Goal: Information Seeking & Learning: Learn about a topic

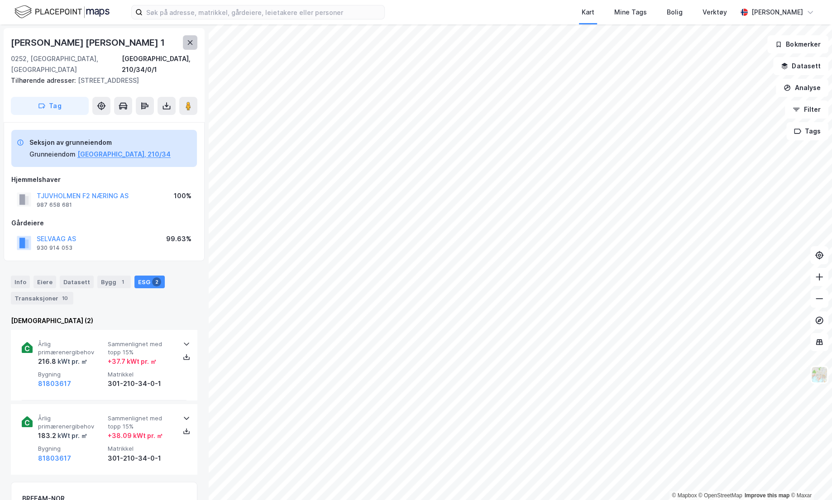
click at [190, 40] on icon at bounding box center [189, 42] width 7 height 7
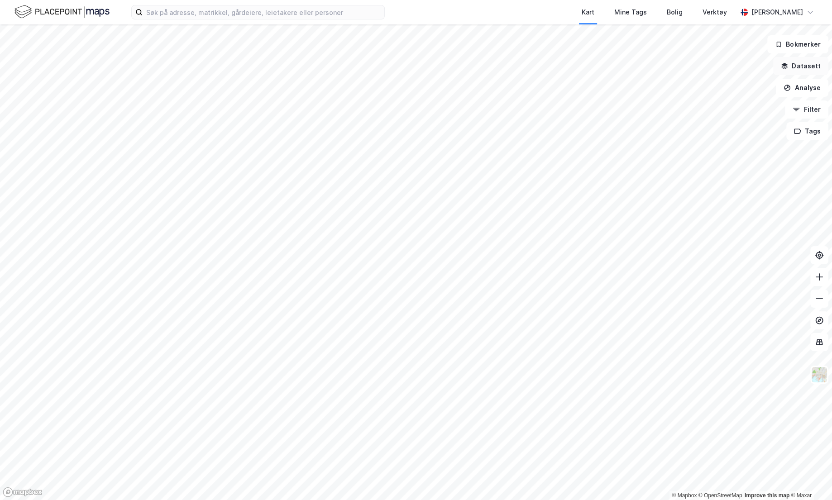
click at [802, 66] on button "Datasett" at bounding box center [800, 66] width 55 height 18
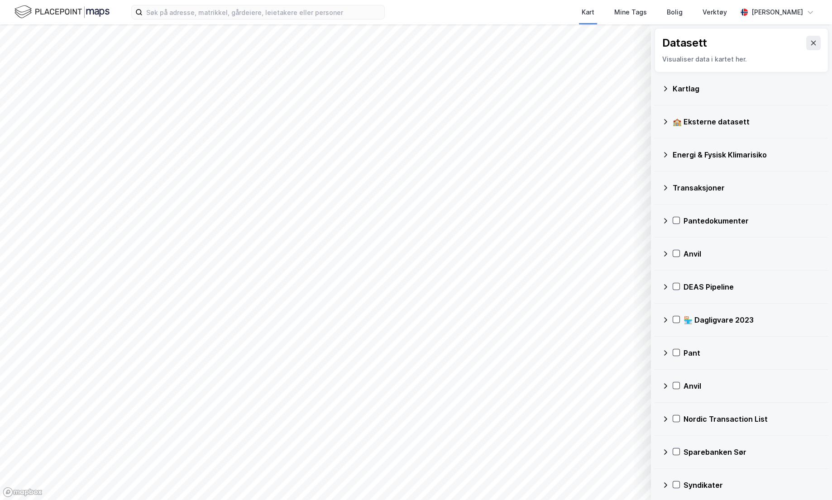
click at [723, 154] on div "Energi & Fysisk Klimarisiko" at bounding box center [747, 154] width 148 height 11
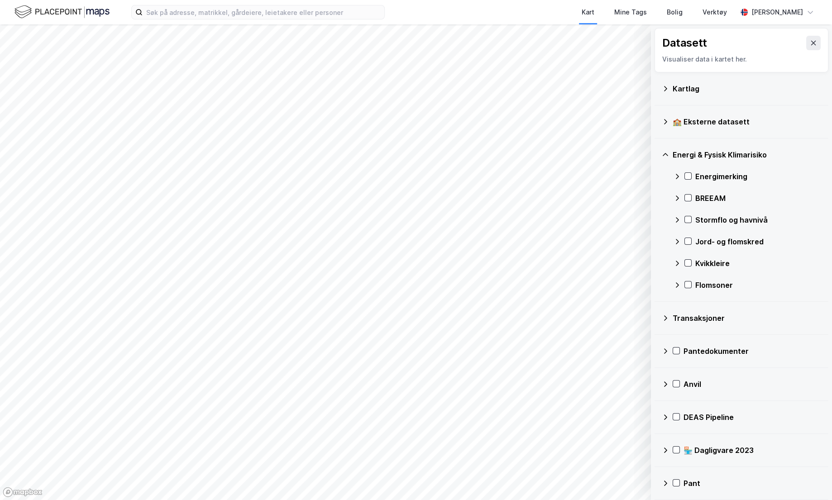
click at [723, 171] on div "Energimerking" at bounding box center [758, 176] width 126 height 11
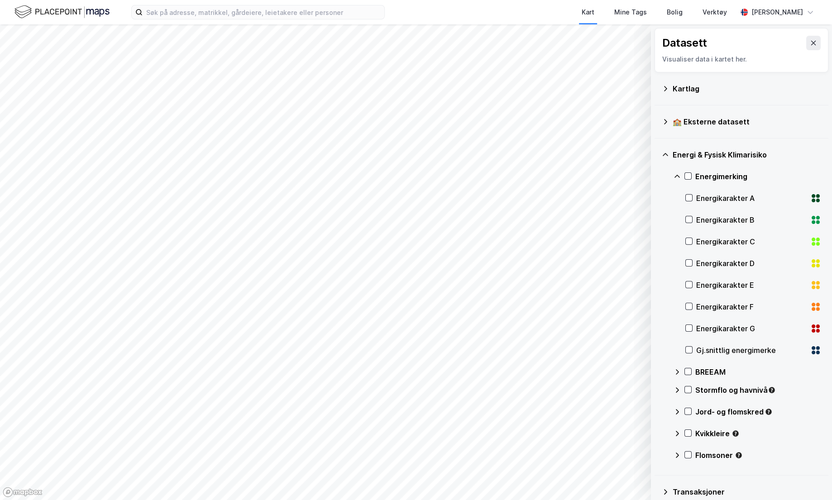
click at [736, 347] on div "Gj.snittlig energimerke" at bounding box center [751, 350] width 110 height 11
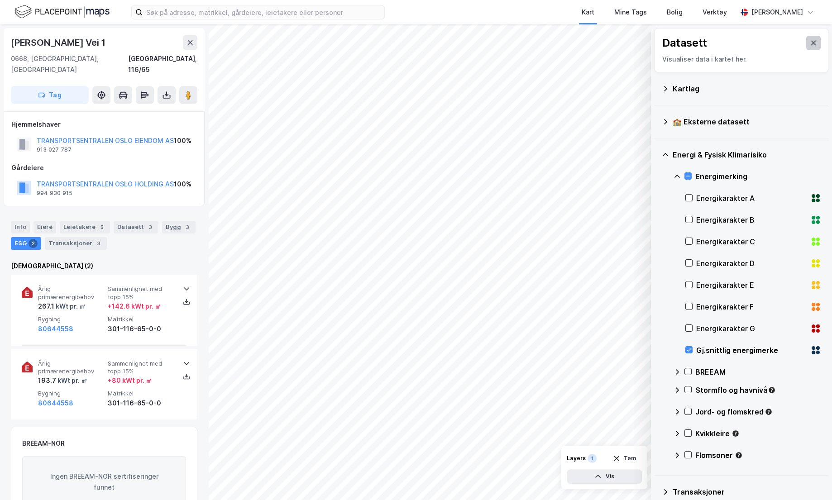
click at [810, 41] on icon at bounding box center [813, 42] width 7 height 7
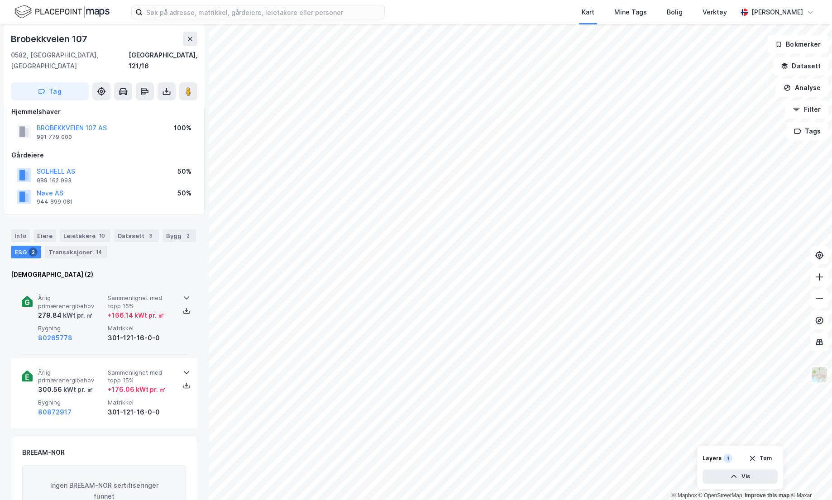
scroll to position [11, 0]
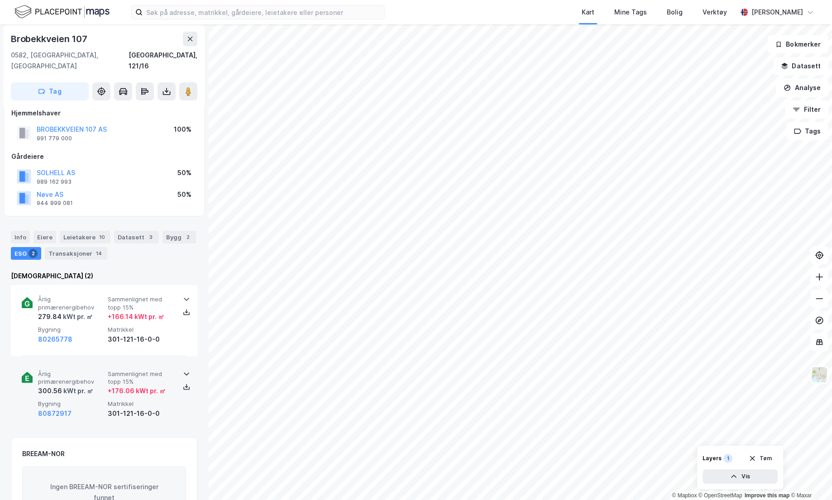
click at [124, 386] on div "+ 176.06 kWt pr. ㎡" at bounding box center [137, 391] width 58 height 11
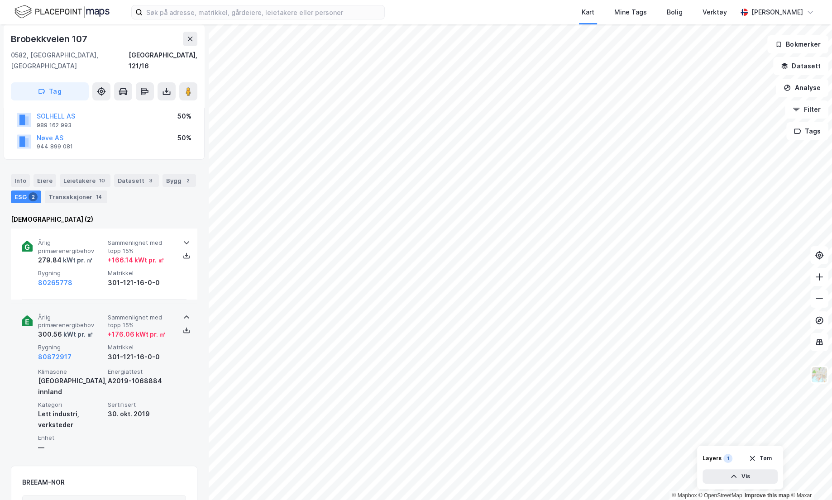
scroll to position [68, 0]
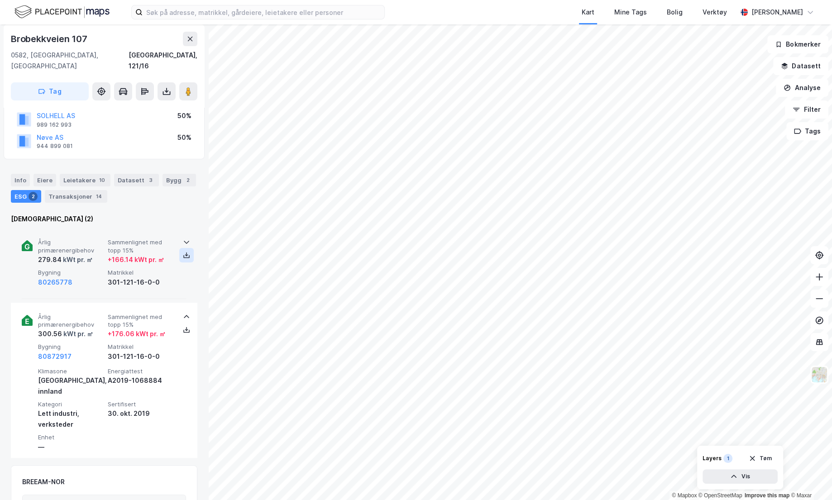
click at [186, 252] on icon at bounding box center [186, 255] width 7 height 7
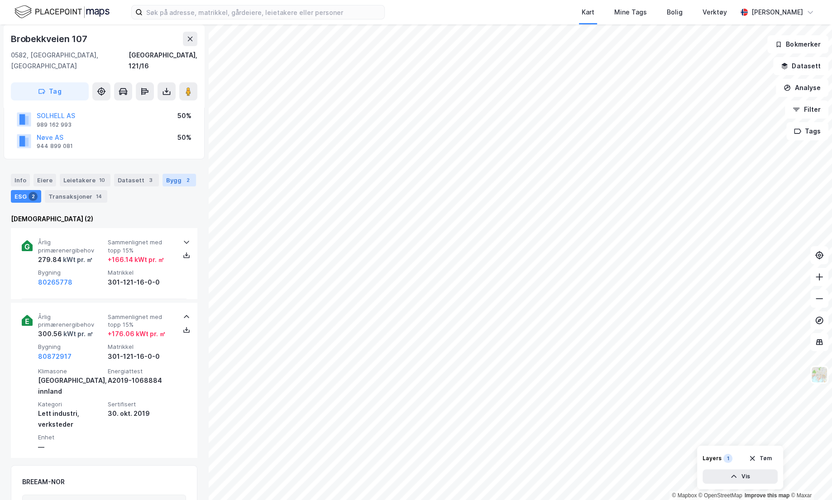
click at [175, 174] on div "Bygg 2" at bounding box center [178, 180] width 33 height 13
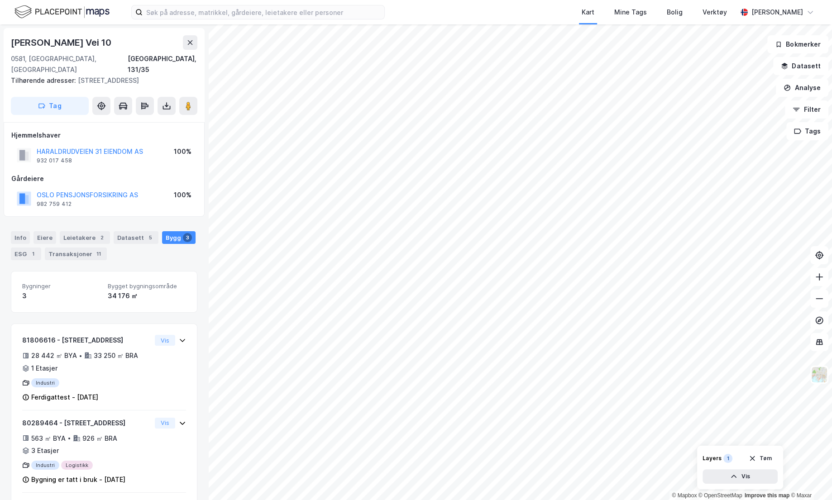
scroll to position [51, 0]
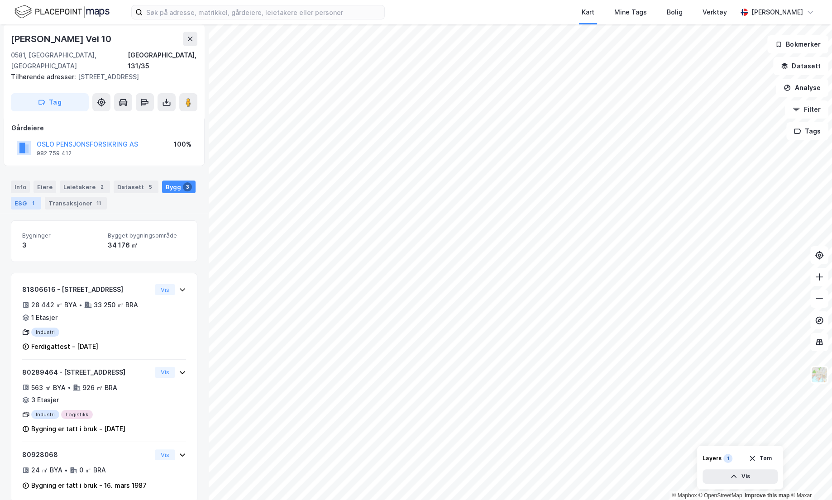
click at [15, 197] on div "ESG 1" at bounding box center [26, 203] width 30 height 13
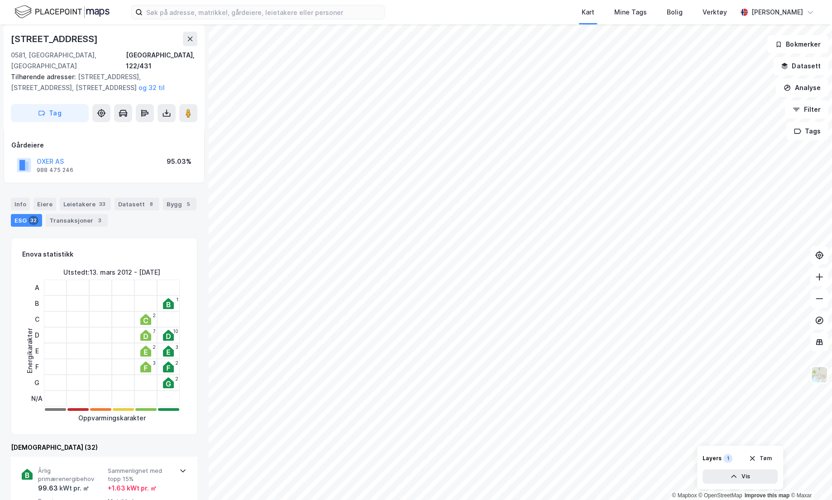
scroll to position [28, 0]
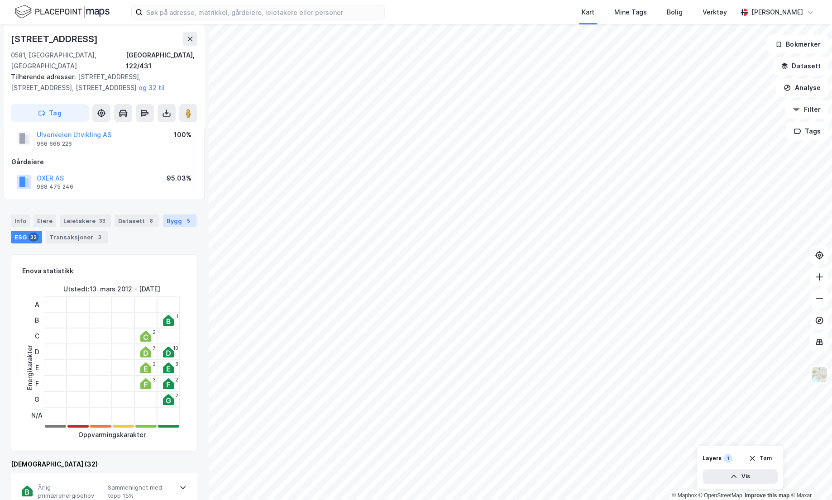
click at [171, 215] on div "Bygg 5" at bounding box center [179, 221] width 33 height 13
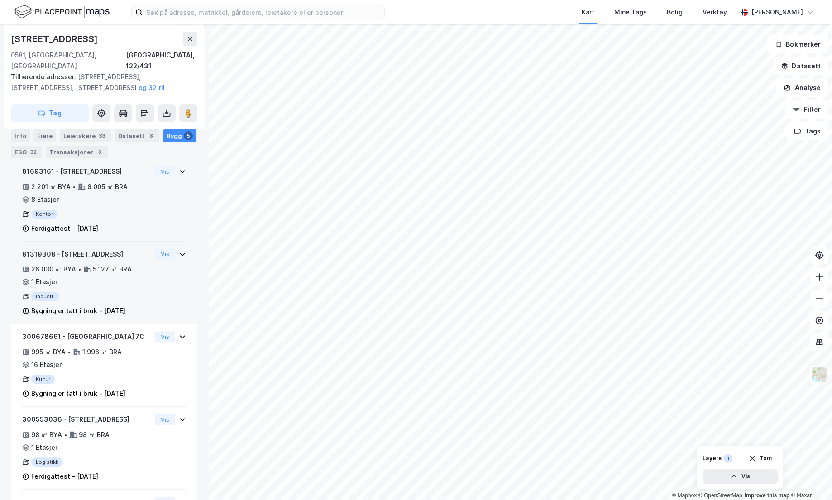
scroll to position [188, 0]
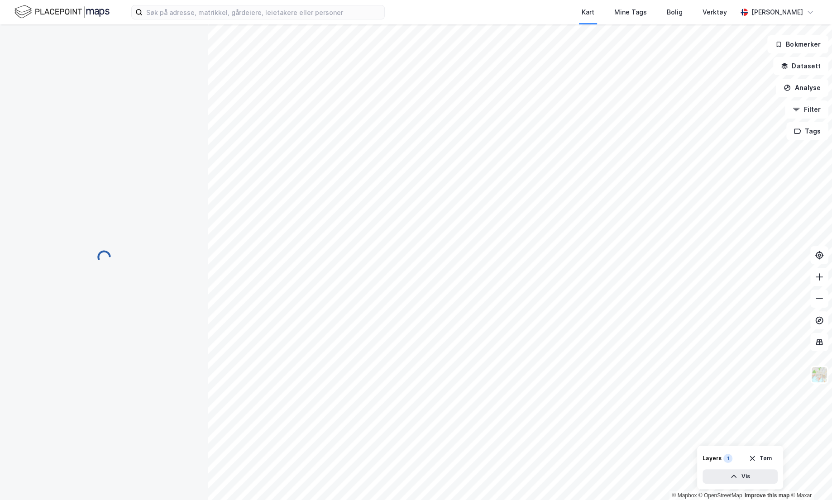
scroll to position [14, 0]
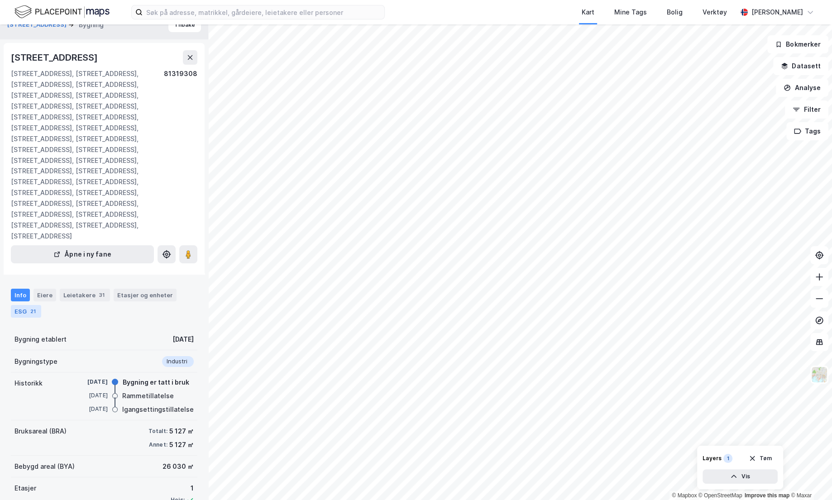
click at [18, 305] on div "ESG 21" at bounding box center [26, 311] width 30 height 13
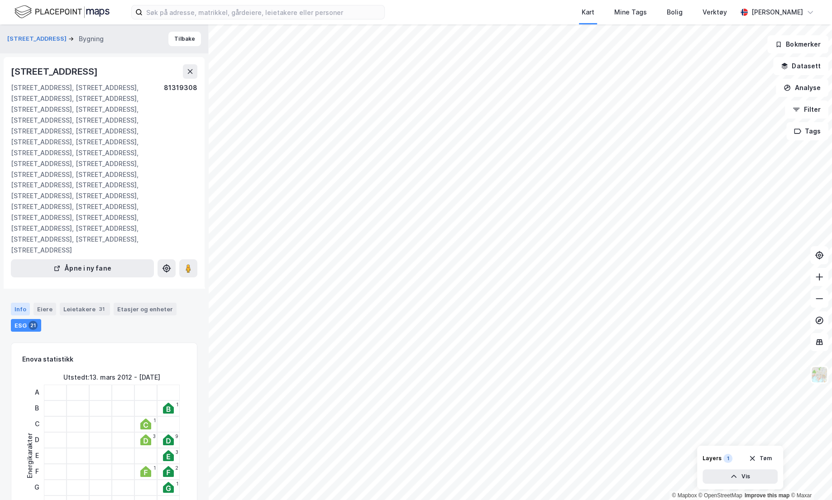
click at [24, 303] on div "Info" at bounding box center [20, 309] width 19 height 13
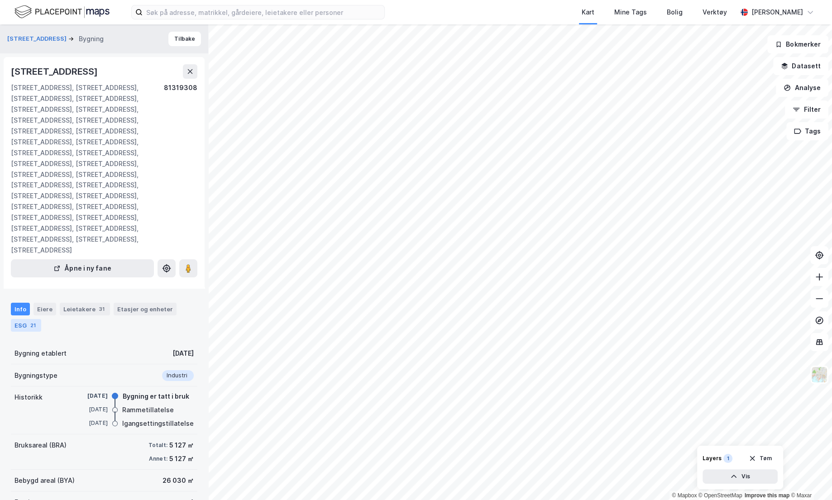
click at [17, 319] on div "ESG 21" at bounding box center [26, 325] width 30 height 13
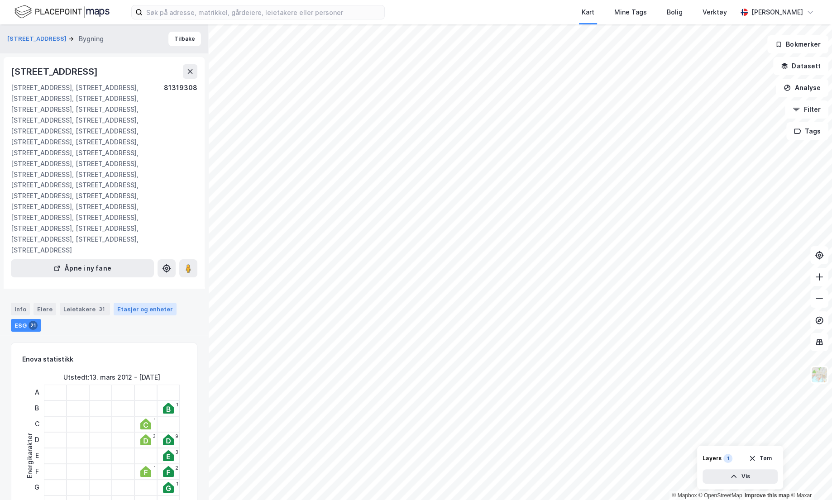
click at [136, 303] on div "Etasjer og enheter" at bounding box center [145, 309] width 63 height 13
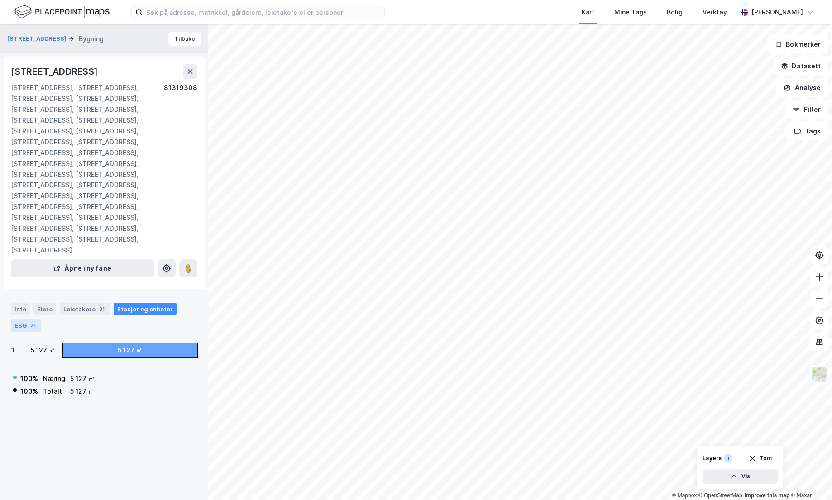
click at [36, 321] on div "21" at bounding box center [33, 325] width 9 height 9
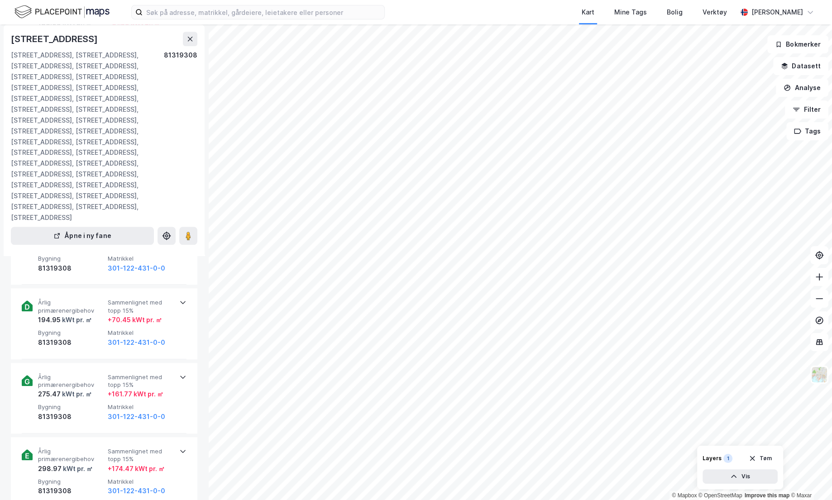
scroll to position [450, 0]
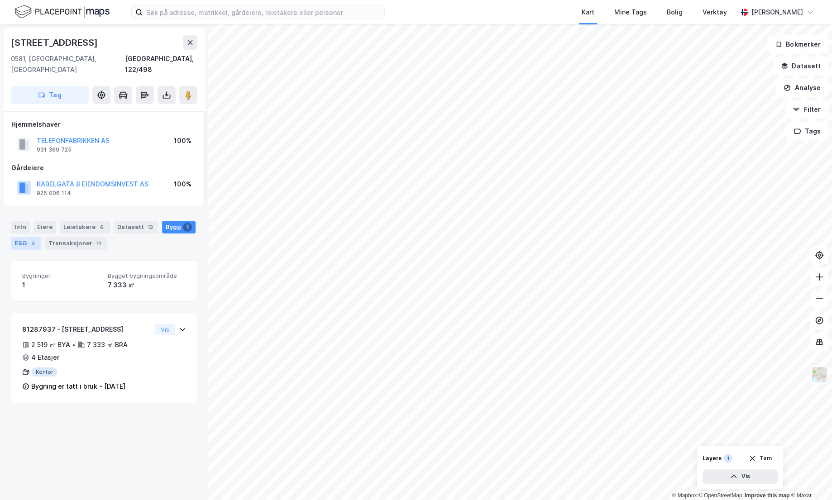
click at [27, 237] on div "ESG 3" at bounding box center [26, 243] width 30 height 13
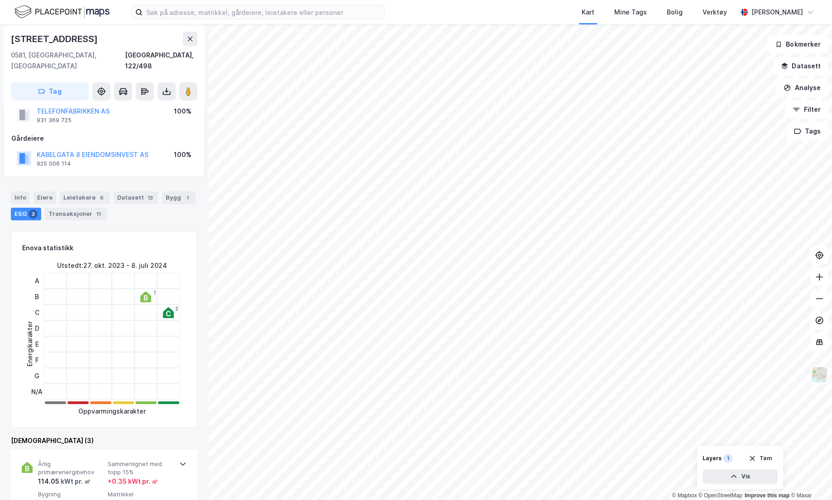
scroll to position [3, 0]
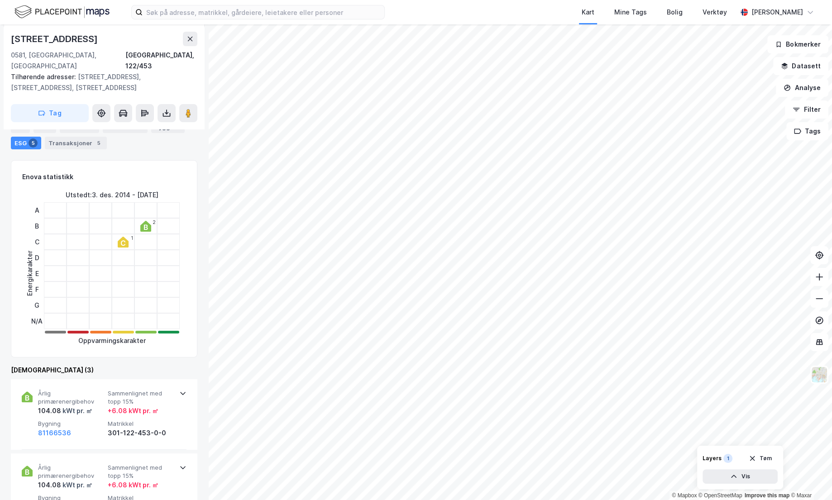
scroll to position [216, 0]
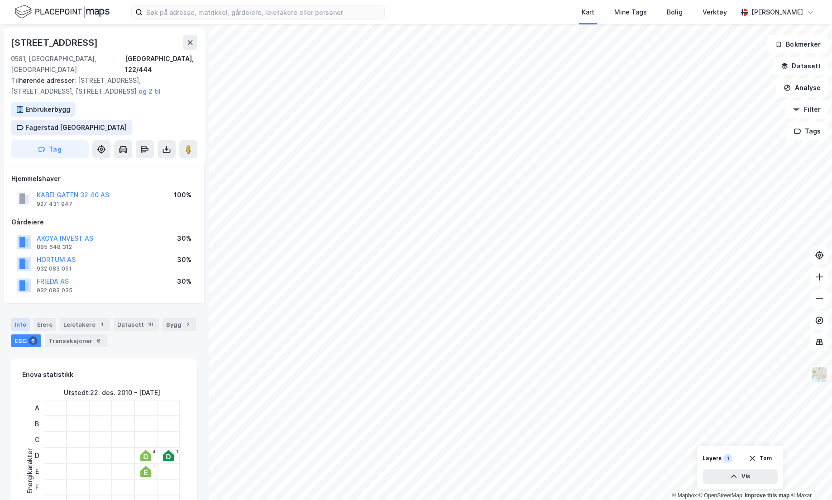
click at [21, 318] on div "Info" at bounding box center [20, 324] width 19 height 13
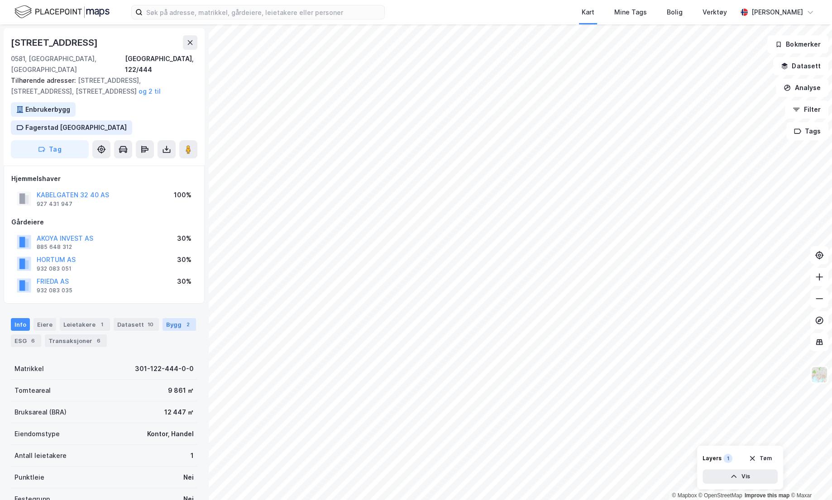
click at [164, 318] on div "Bygg 2" at bounding box center [178, 324] width 33 height 13
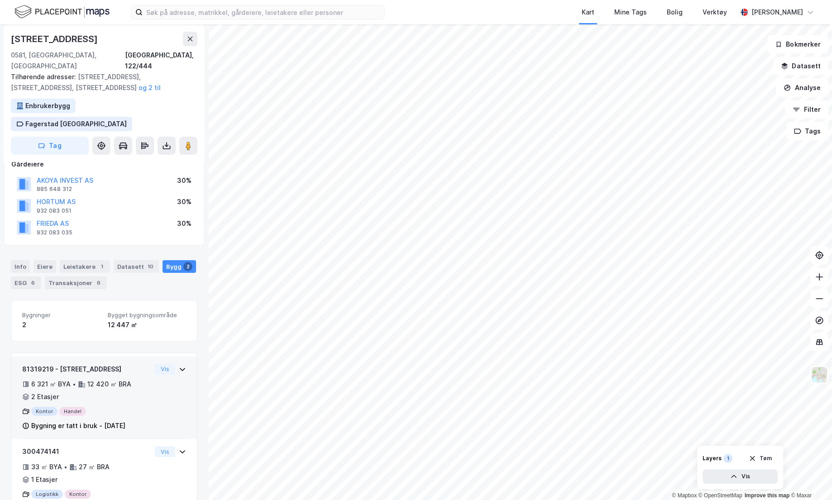
scroll to position [59, 0]
click at [153, 355] on div "81319219 - [STREET_ADDRESS] 6 321 ㎡ BYA • 12 420 ㎡ BRA • 2 Etasjer Kontor Hande…" at bounding box center [104, 396] width 186 height 83
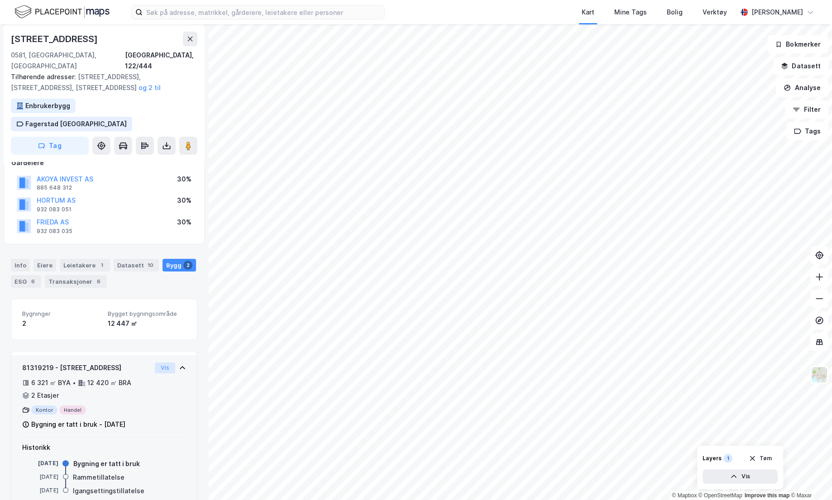
click at [158, 363] on button "Vis" at bounding box center [165, 368] width 20 height 11
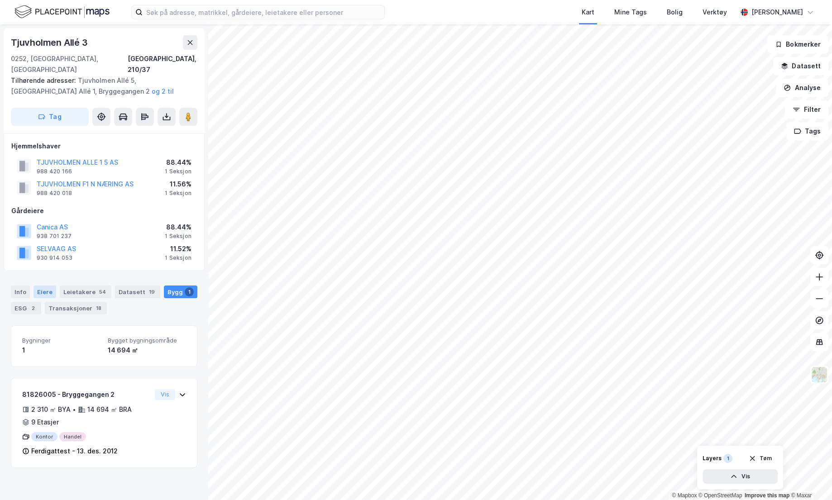
click at [42, 286] on div "Eiere" at bounding box center [44, 292] width 23 height 13
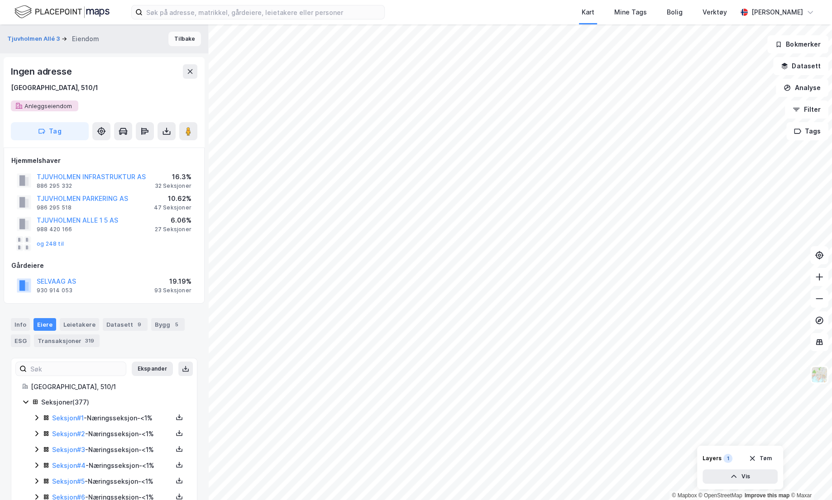
click at [179, 36] on button "Tilbake" at bounding box center [184, 39] width 33 height 14
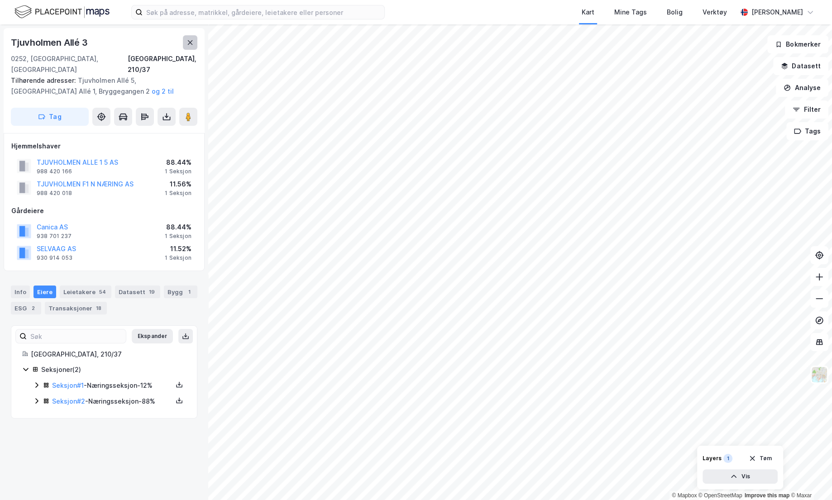
click at [191, 45] on icon at bounding box center [189, 42] width 7 height 7
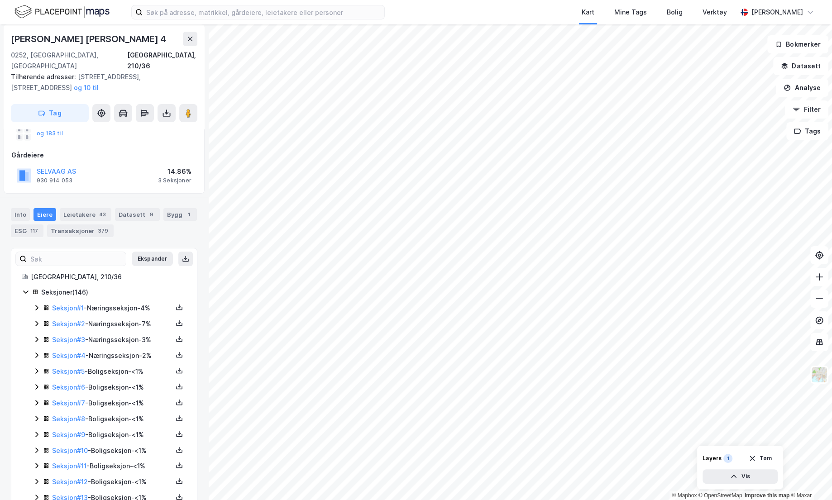
scroll to position [116, 0]
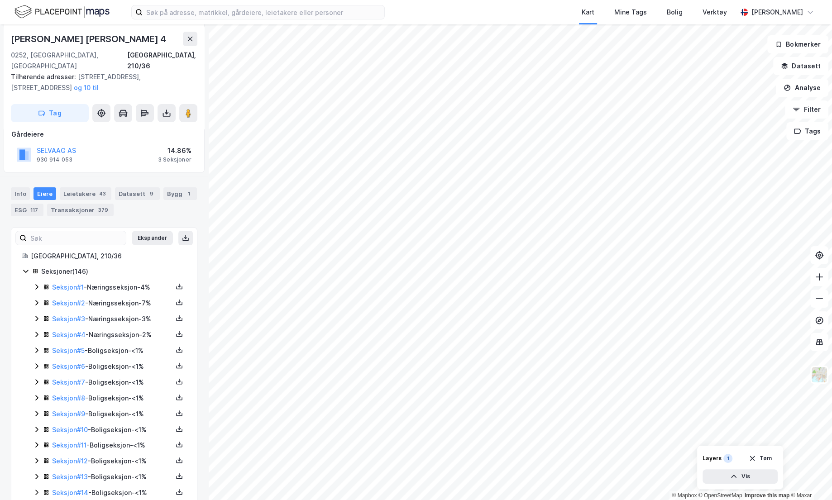
click at [119, 377] on div "Seksjon # 7 - Boligseksjon - <1%" at bounding box center [112, 382] width 120 height 11
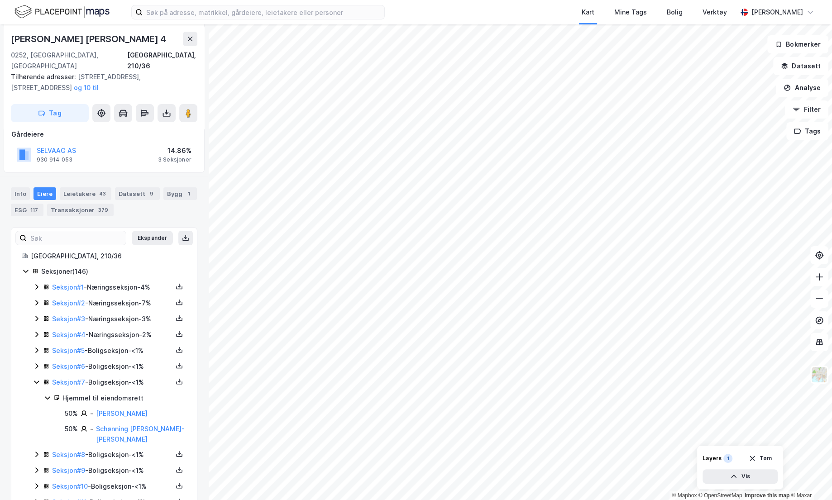
click at [110, 329] on div "Seksjon # 4 - Næringsseksjon - 2%" at bounding box center [112, 334] width 120 height 11
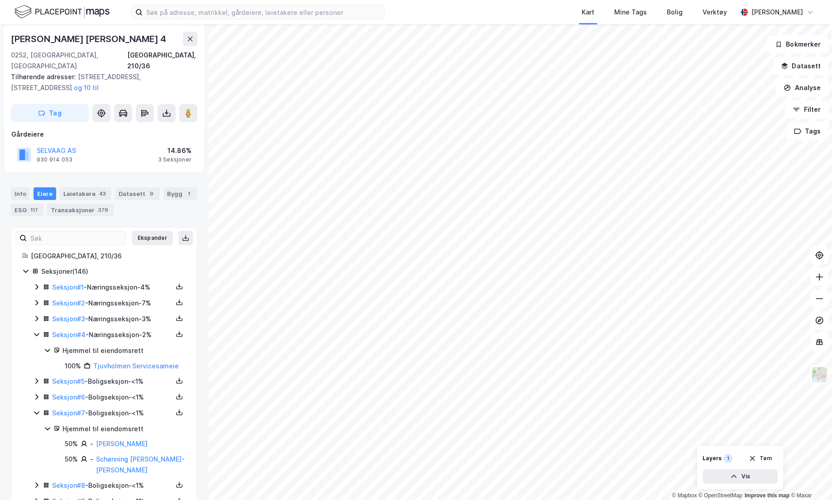
click at [112, 314] on div "Seksjon # 3 - Næringsseksjon - 3%" at bounding box center [112, 319] width 120 height 11
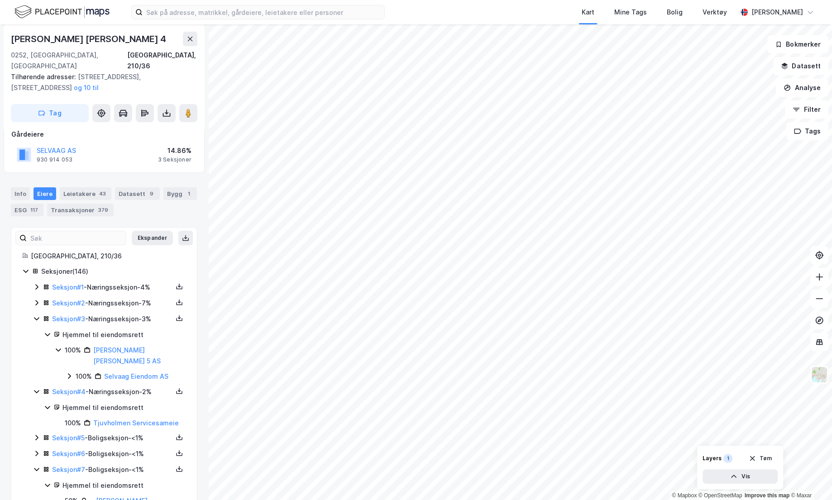
click at [111, 298] on div "Seksjon # 2 - Næringsseksjon - 7%" at bounding box center [112, 303] width 120 height 11
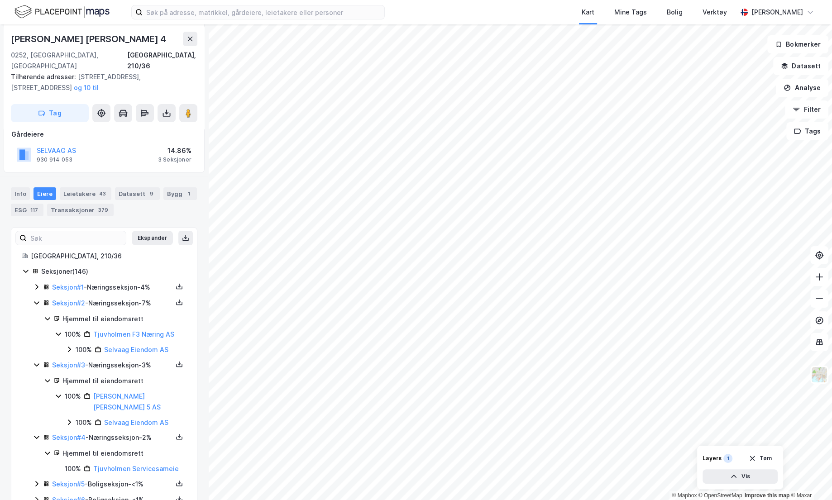
click at [112, 282] on div "Seksjon # 1 - Næringsseksjon - 4%" at bounding box center [112, 287] width 120 height 11
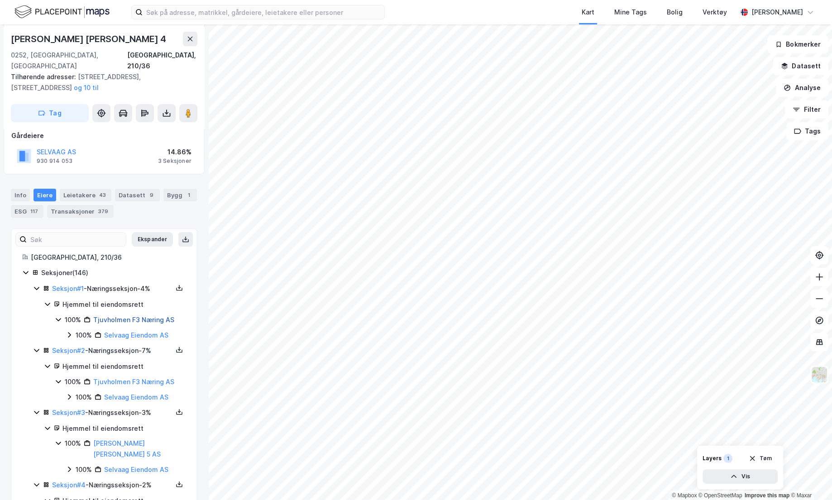
scroll to position [114, 0]
click at [39, 286] on icon at bounding box center [36, 289] width 7 height 7
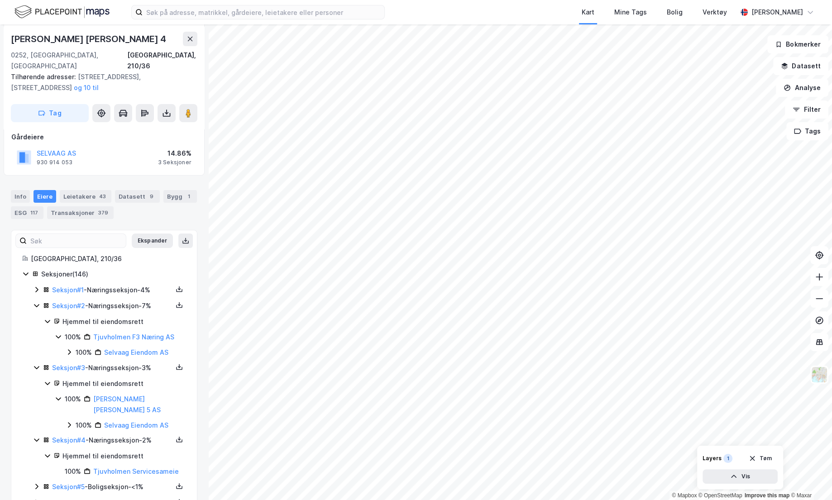
click at [36, 302] on icon at bounding box center [36, 305] width 7 height 7
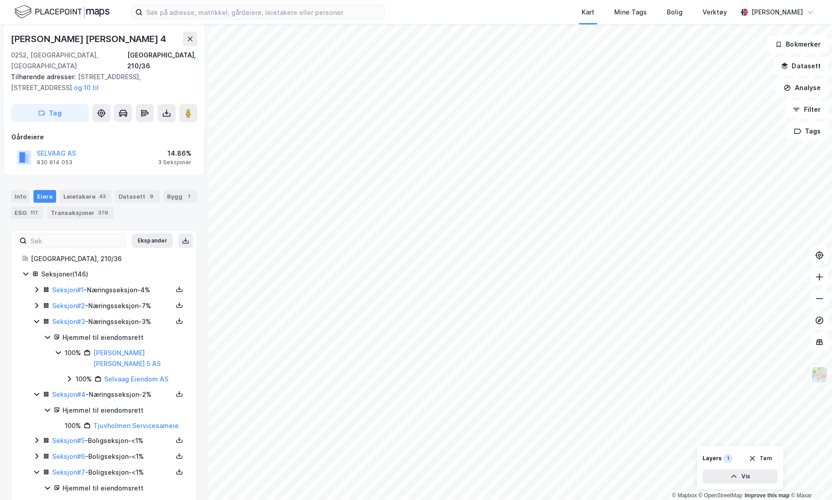
click at [42, 316] on div "Seksjon # 3 - Næringsseksjon - 3%" at bounding box center [109, 321] width 153 height 11
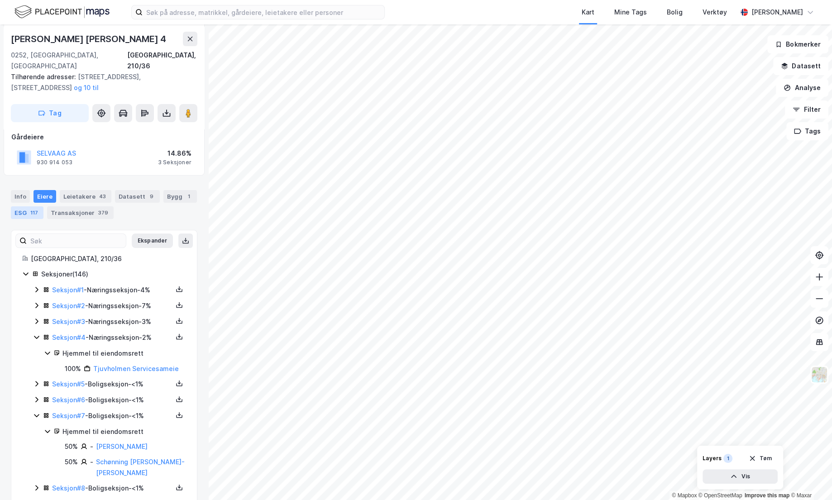
click at [22, 206] on div "ESG 117" at bounding box center [27, 212] width 33 height 13
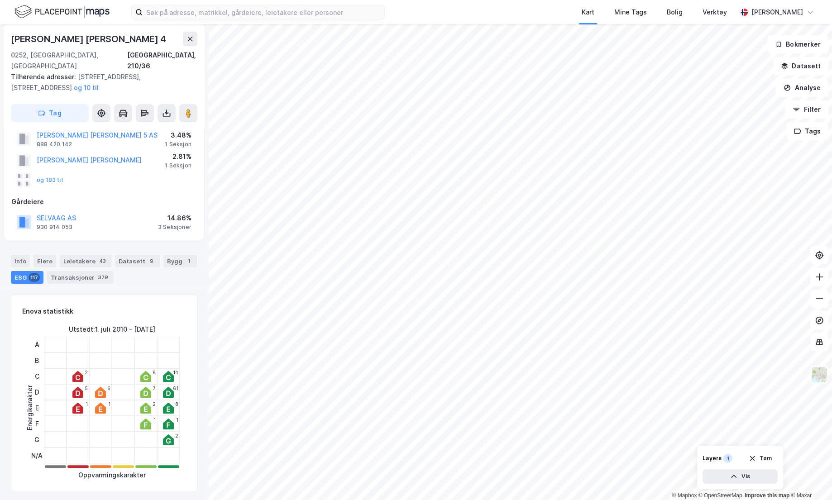
scroll to position [4, 0]
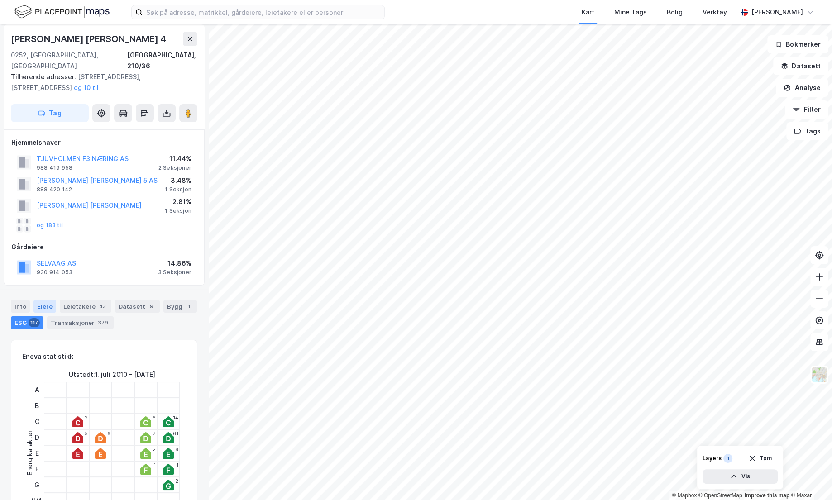
click at [41, 300] on div "Eiere" at bounding box center [44, 306] width 23 height 13
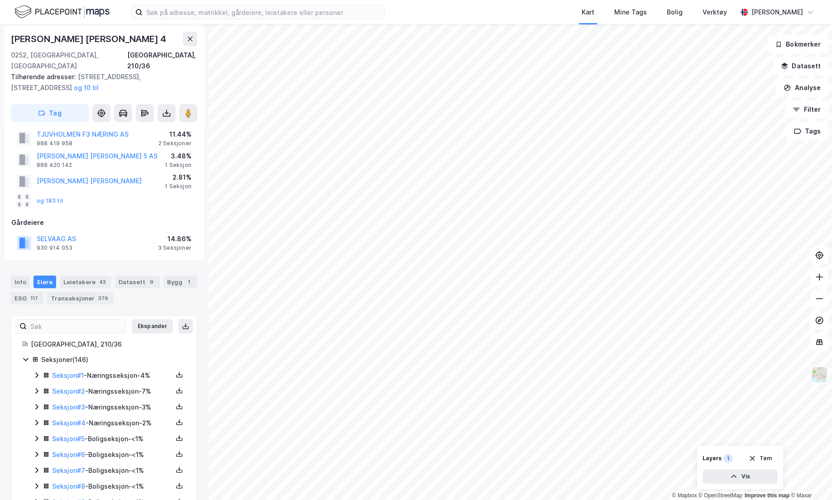
scroll to position [29, 0]
click at [71, 386] on link "Seksjon # 2" at bounding box center [68, 390] width 33 height 8
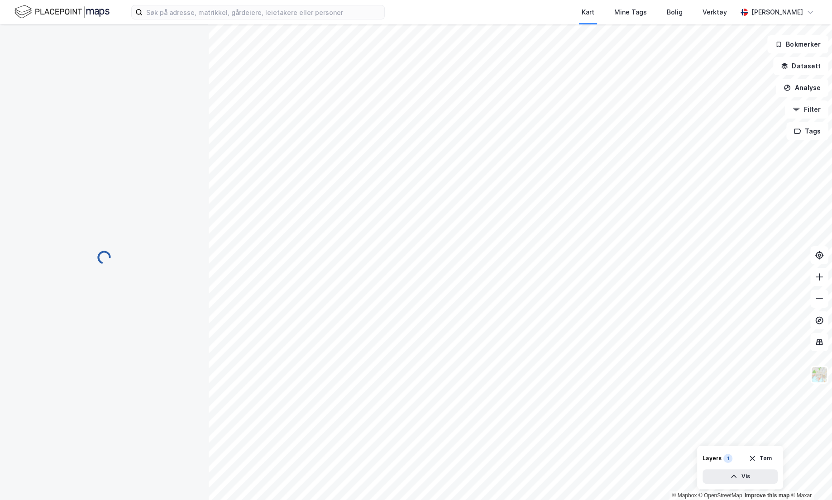
scroll to position [29, 0]
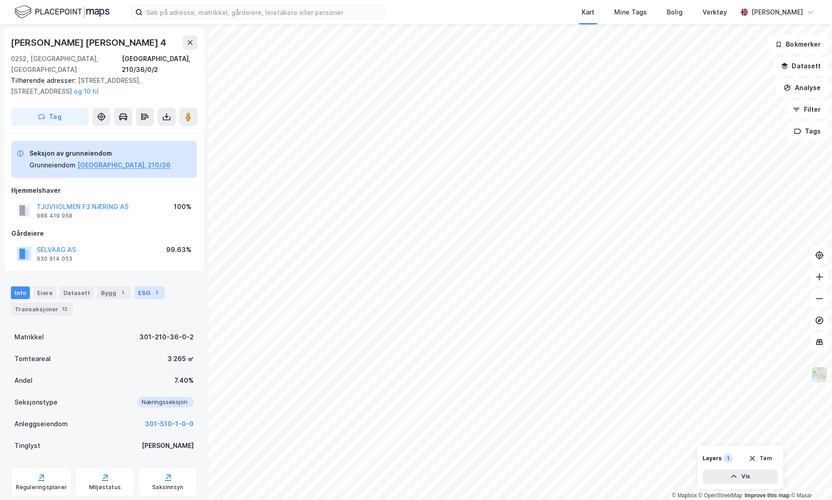
click at [142, 286] on div "ESG 1" at bounding box center [149, 292] width 30 height 13
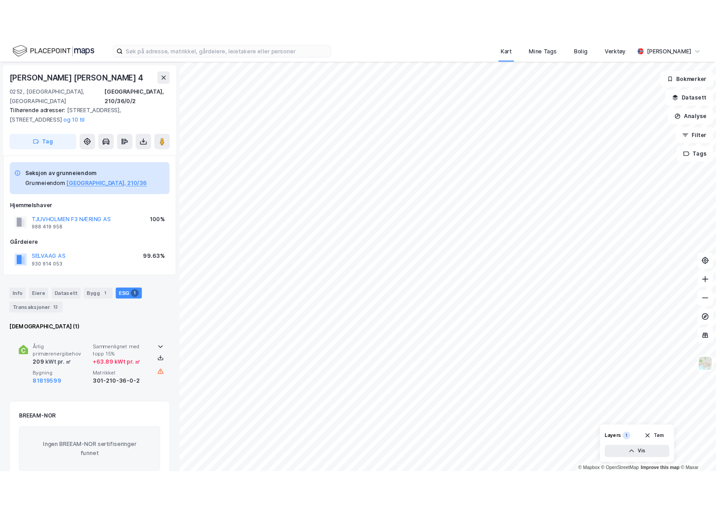
scroll to position [29, 0]
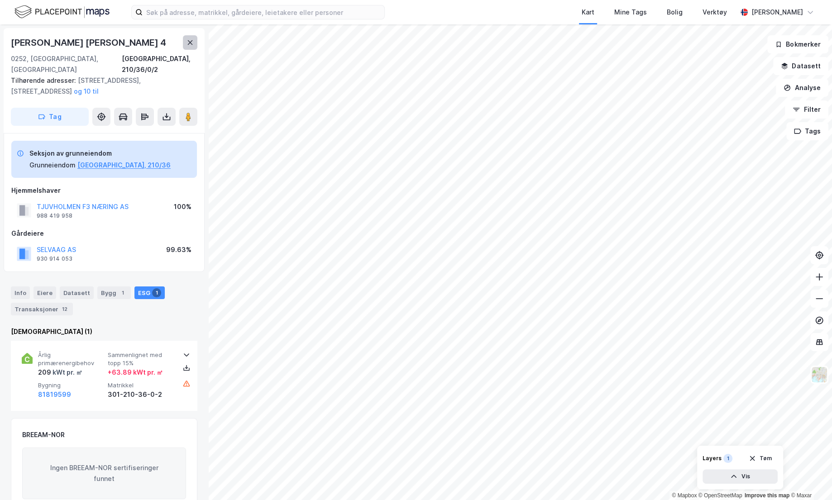
click at [188, 46] on icon at bounding box center [189, 42] width 7 height 7
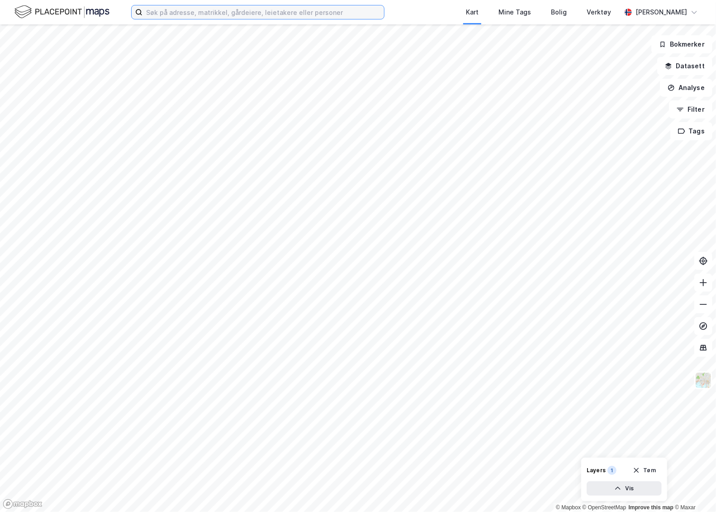
click at [188, 10] on input at bounding box center [264, 12] width 242 height 14
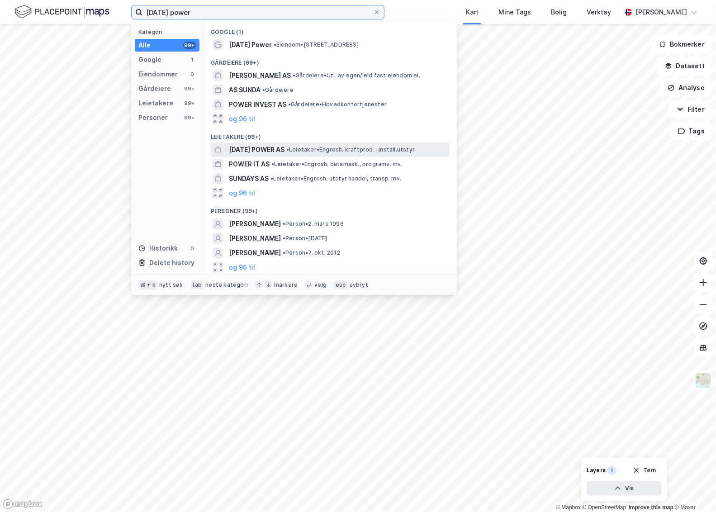
type input "[DATE] power"
click at [266, 148] on span "[DATE] POWER AS" at bounding box center [257, 149] width 56 height 11
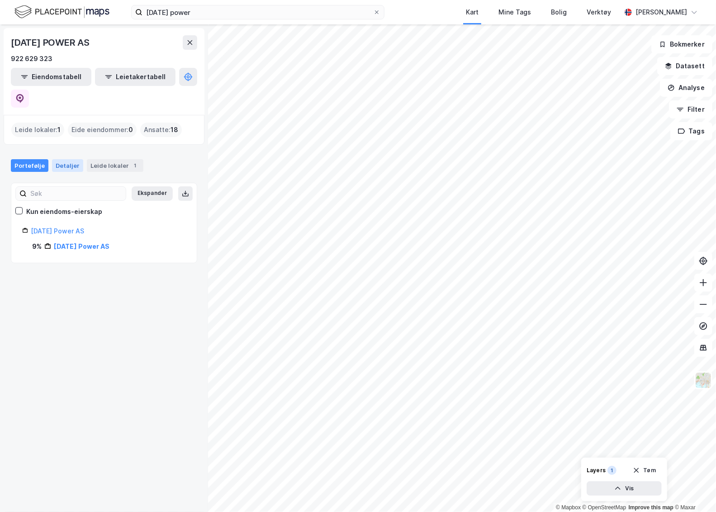
click at [58, 159] on div "Detaljer" at bounding box center [67, 165] width 31 height 13
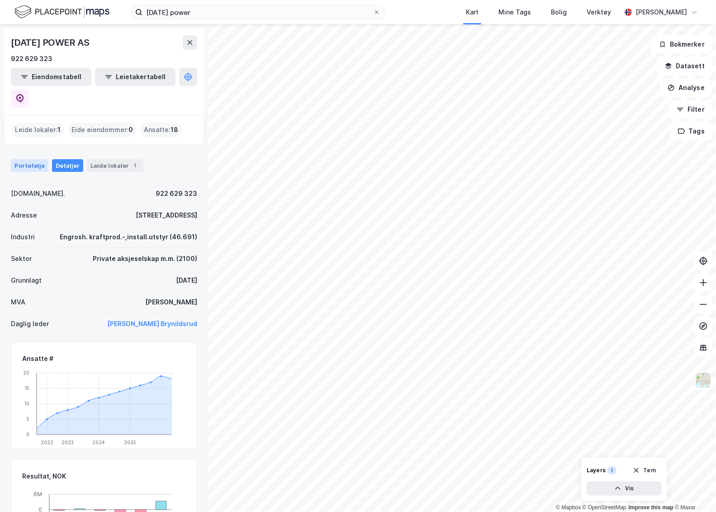
click at [30, 159] on div "Portefølje" at bounding box center [30, 165] width 38 height 13
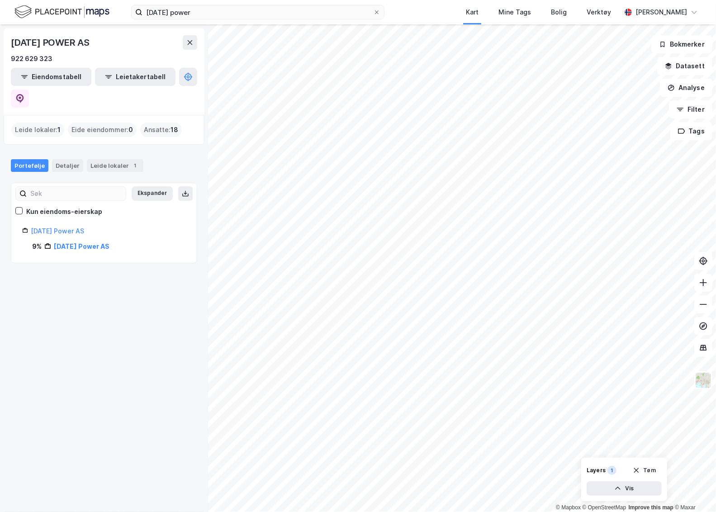
drag, startPoint x: 126, startPoint y: 107, endPoint x: 131, endPoint y: 107, distance: 5.0
click at [131, 123] on div "Eide eiendommer : 0" at bounding box center [102, 130] width 69 height 14
click at [129, 124] on span "0" at bounding box center [131, 129] width 5 height 11
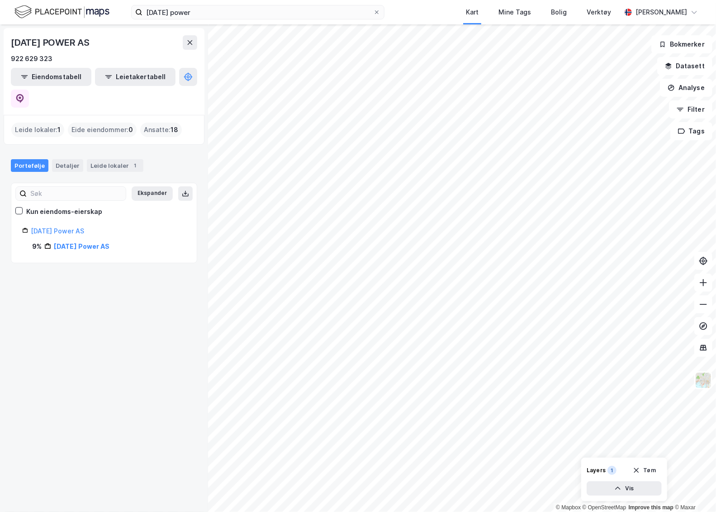
click at [154, 123] on div "Ansatte : 18" at bounding box center [161, 130] width 42 height 14
click at [209, 8] on input "[DATE] power" at bounding box center [258, 12] width 231 height 14
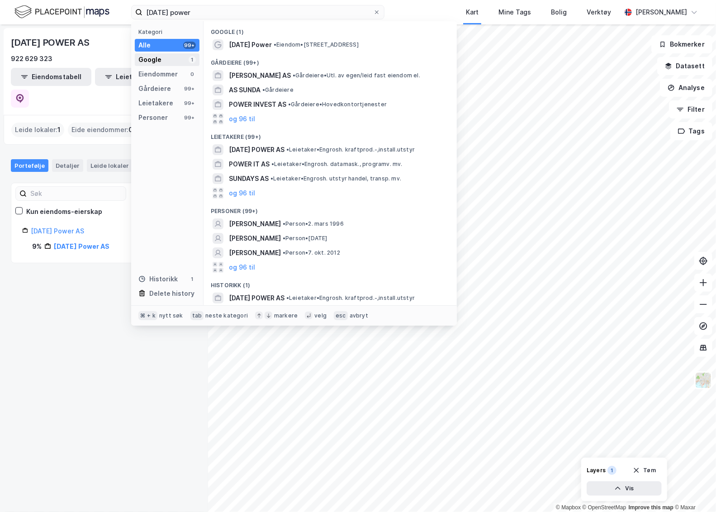
click at [172, 58] on div "Google 1" at bounding box center [167, 59] width 65 height 13
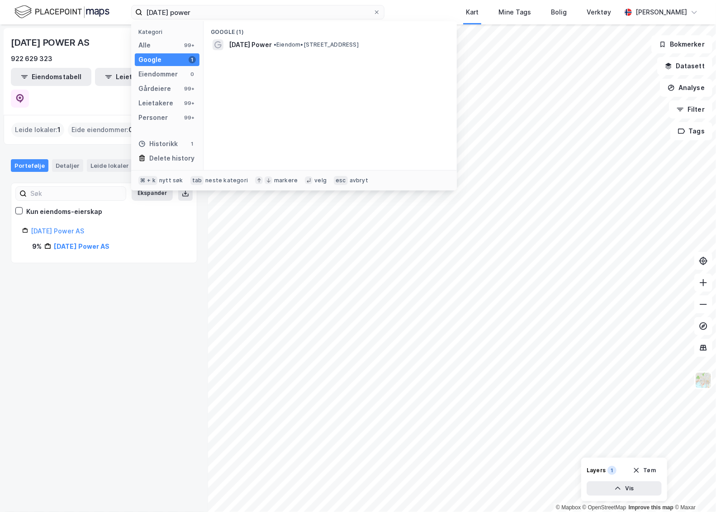
click at [168, 81] on div "Kategori Alle 99+ Google 1 Eiendommer 0 Gårdeiere 99+ Leietakere 99+ Personer 9…" at bounding box center [167, 95] width 72 height 149
click at [168, 89] on div "Gårdeiere 99+" at bounding box center [167, 88] width 65 height 13
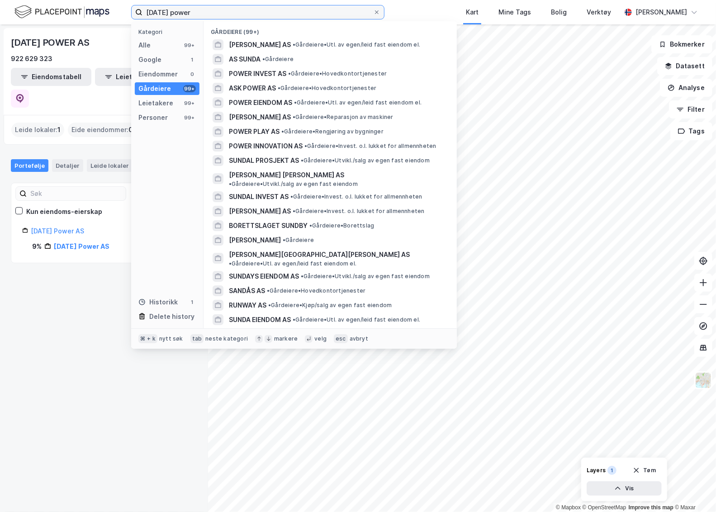
click at [267, 10] on input "[DATE] power" at bounding box center [258, 12] width 231 height 14
click at [50, 297] on div "[DATE] POWER AS 922 629 323 Eiendomstabell Leietakertabell Leide lokaler : 1 [P…" at bounding box center [104, 268] width 208 height 488
